Goal: Check status

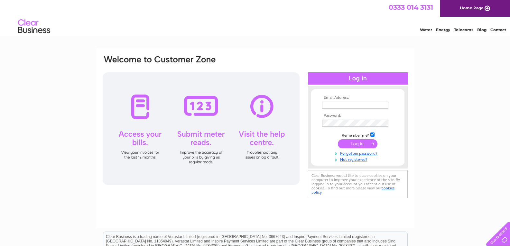
type input "paigntonbc@gmail.com"
click at [354, 144] on input "submit" at bounding box center [358, 143] width 40 height 9
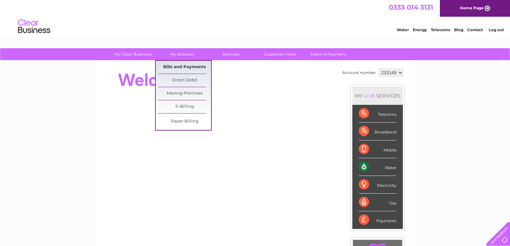
click at [187, 65] on link "Bills and Payments" at bounding box center [184, 67] width 53 height 13
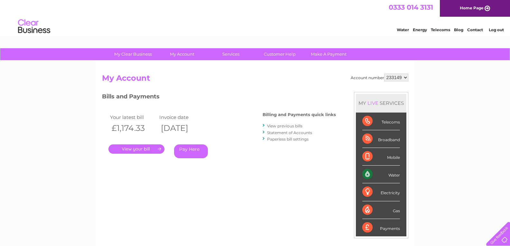
click at [285, 133] on link "Statement of Accounts" at bounding box center [289, 132] width 45 height 5
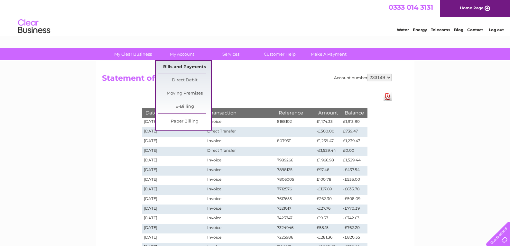
click at [182, 67] on link "Bills and Payments" at bounding box center [184, 67] width 53 height 13
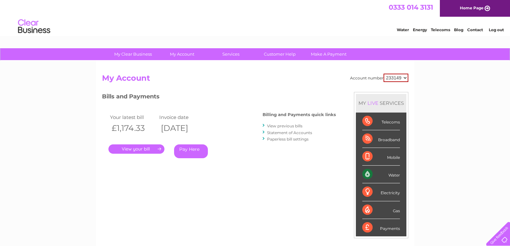
click at [282, 126] on link "View previous bills" at bounding box center [284, 126] width 35 height 5
